Goal: Submit feedback/report problem

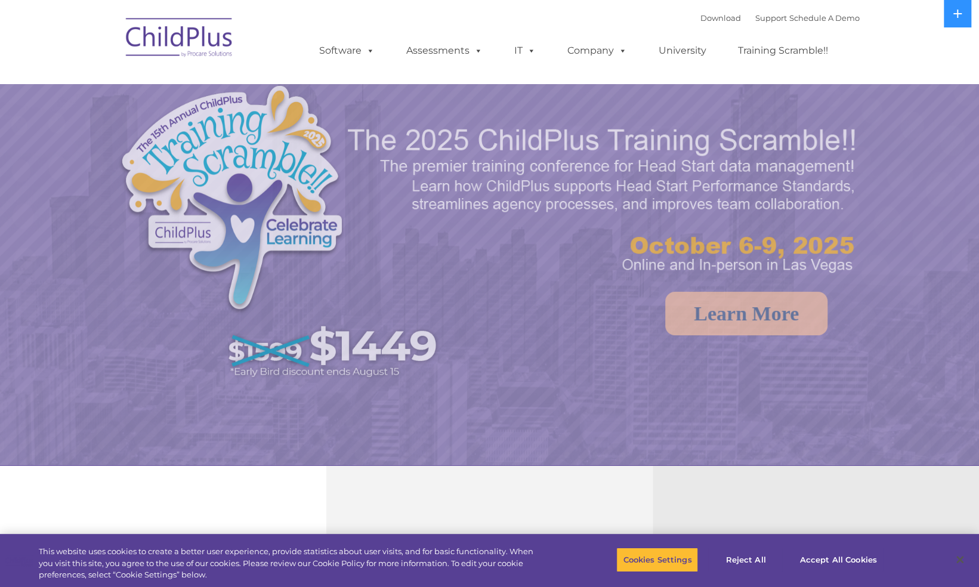
select select "MEDIUM"
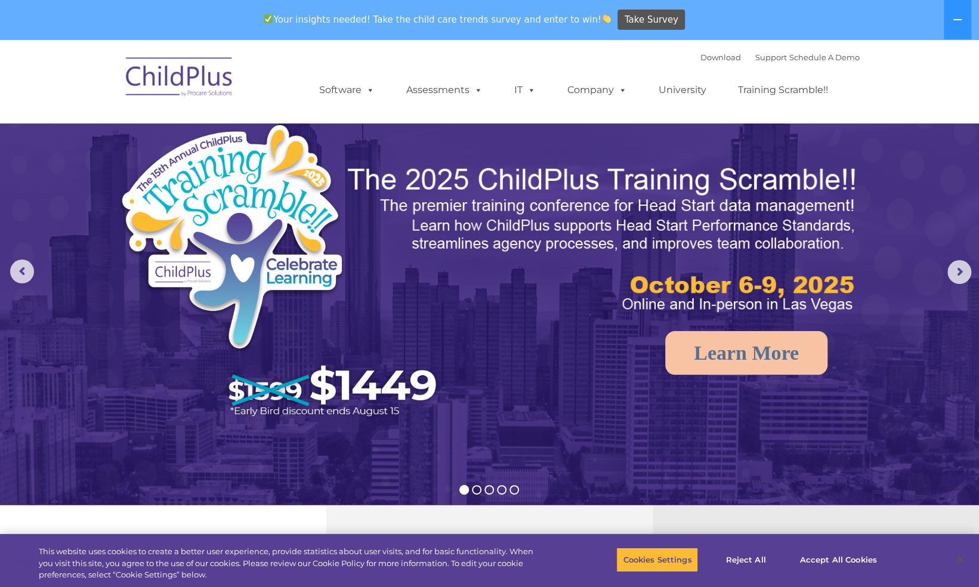
click at [174, 81] on img at bounding box center [179, 79] width 119 height 60
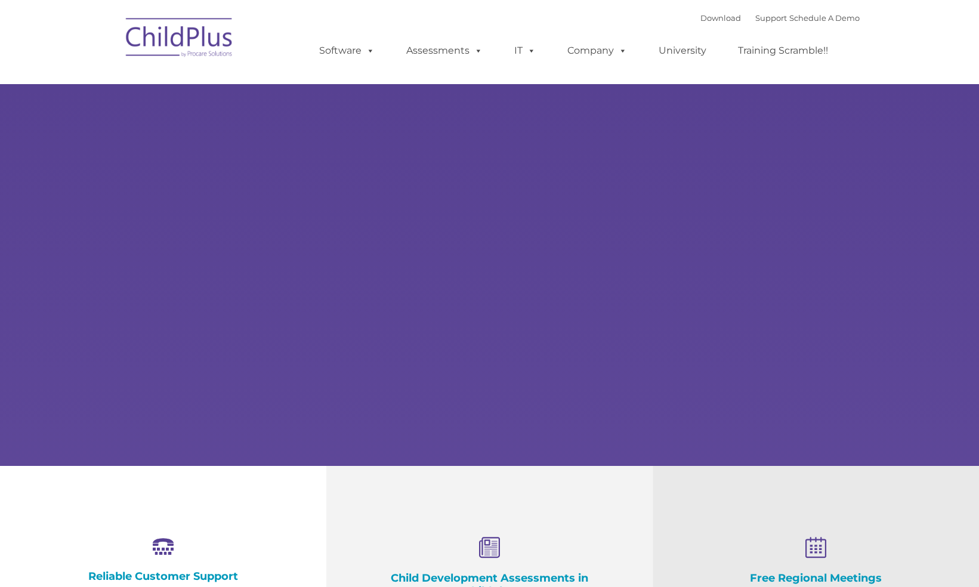
select select "MEDIUM"
